Goal: Navigation & Orientation: Find specific page/section

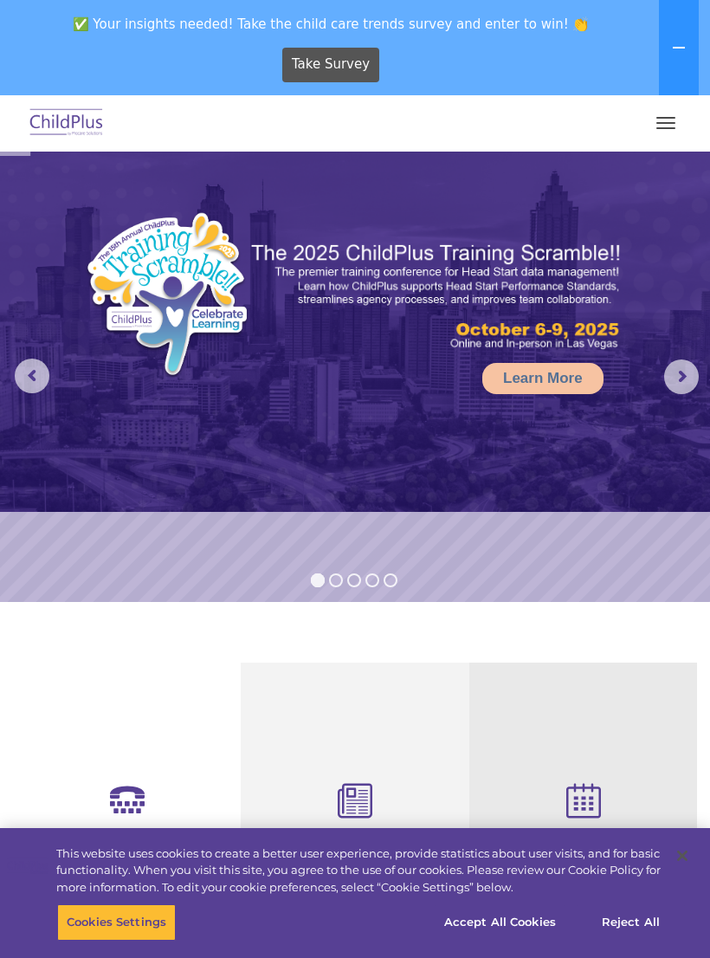
select select "MEDIUM"
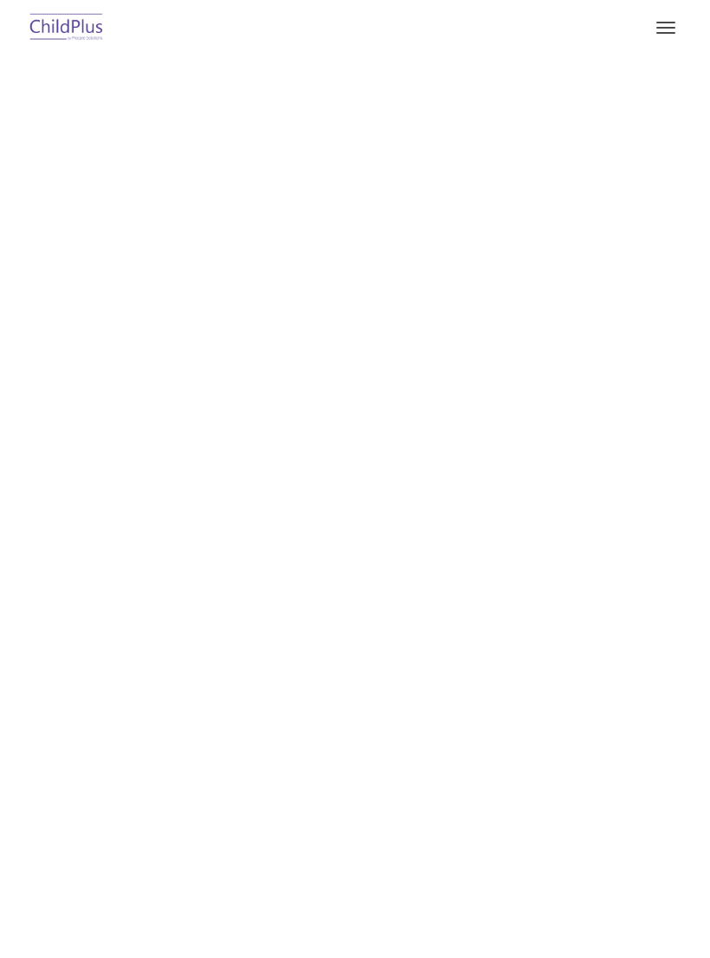
type input ""
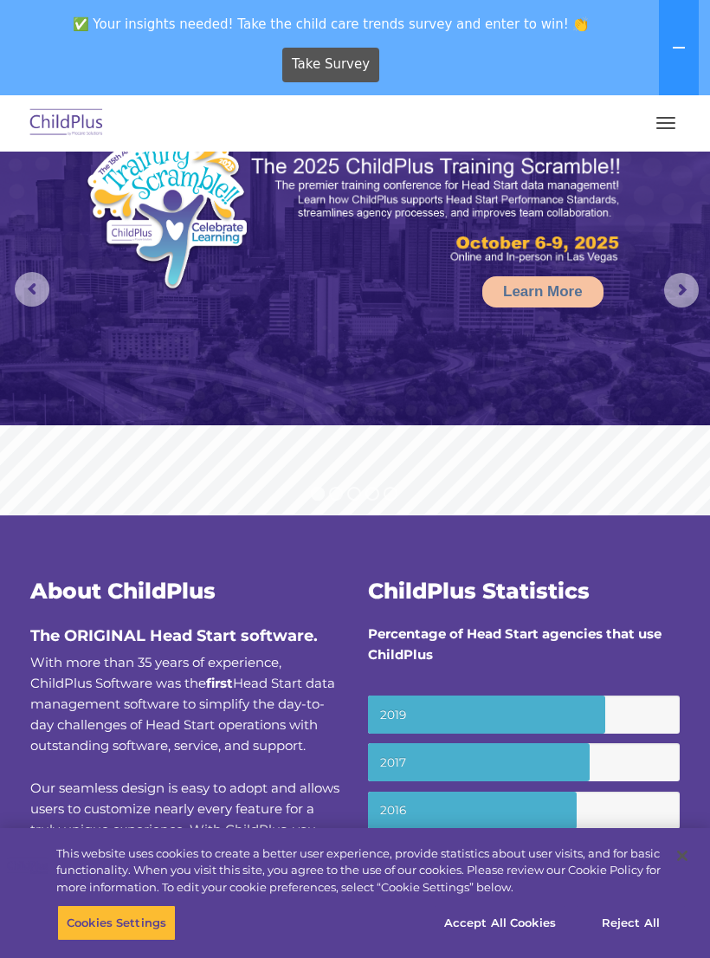
click at [669, 126] on button "button" at bounding box center [666, 123] width 36 height 28
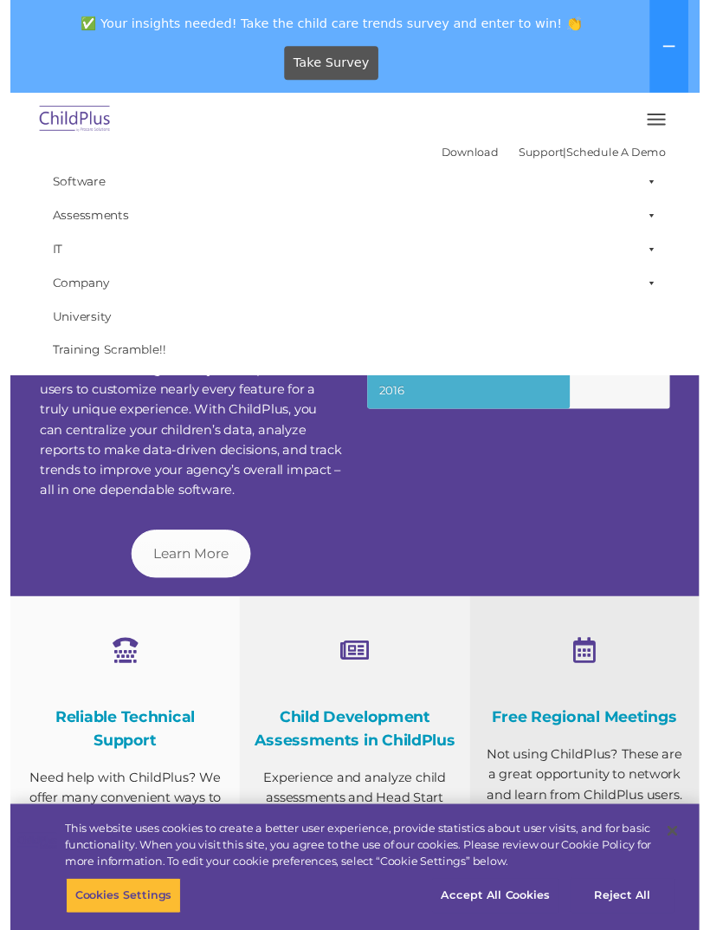
scroll to position [120, 0]
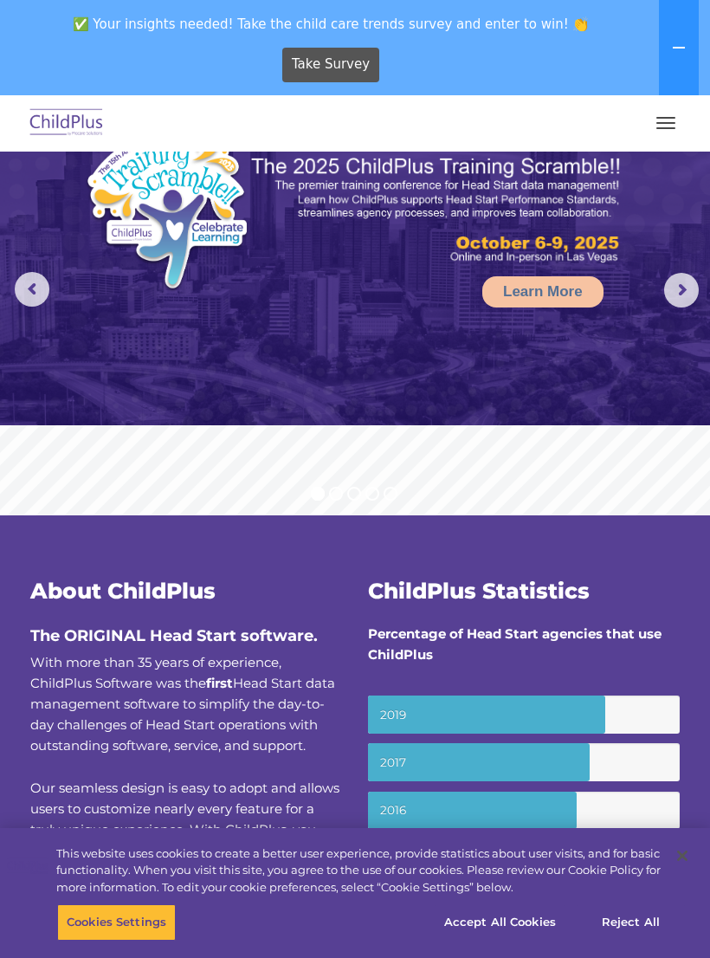
click at [682, 113] on button "button" at bounding box center [666, 123] width 36 height 28
